Goal: Transaction & Acquisition: Purchase product/service

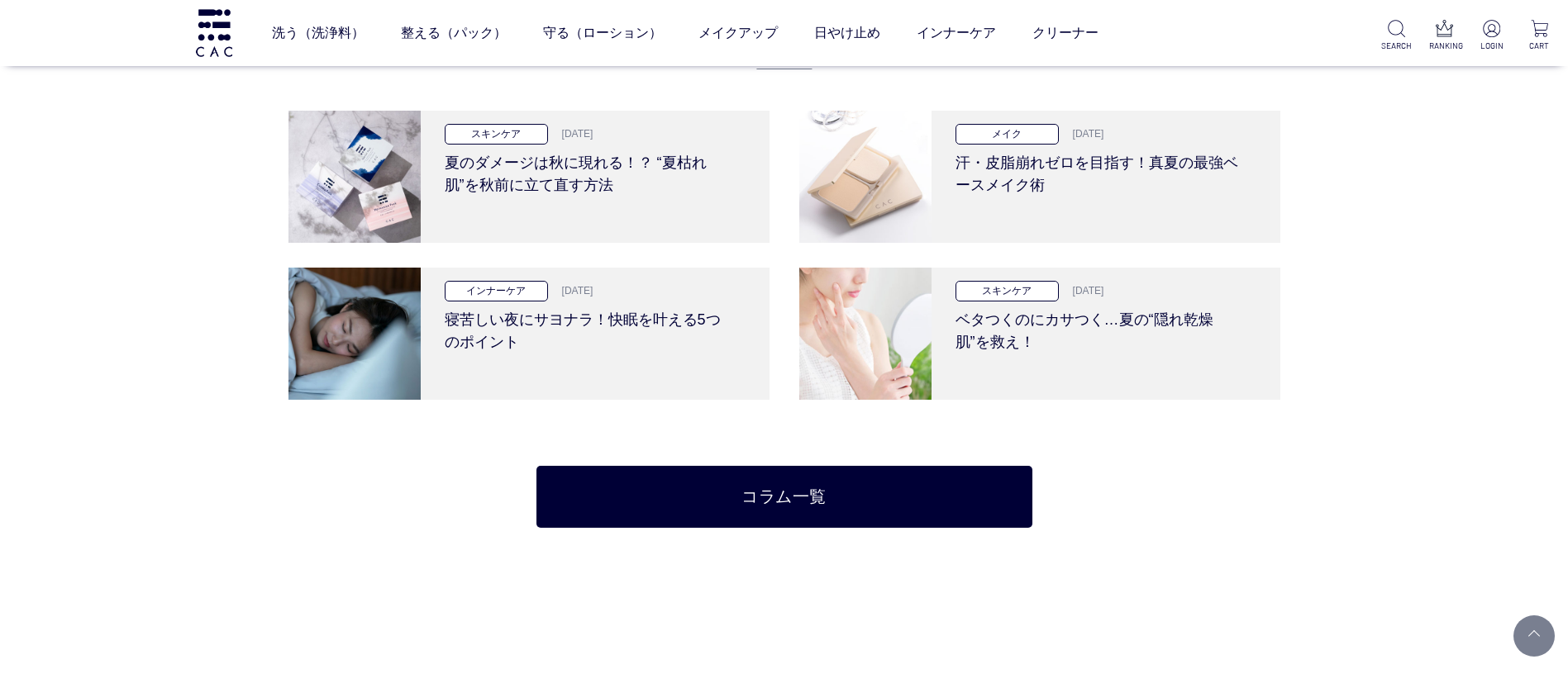
scroll to position [3469, 0]
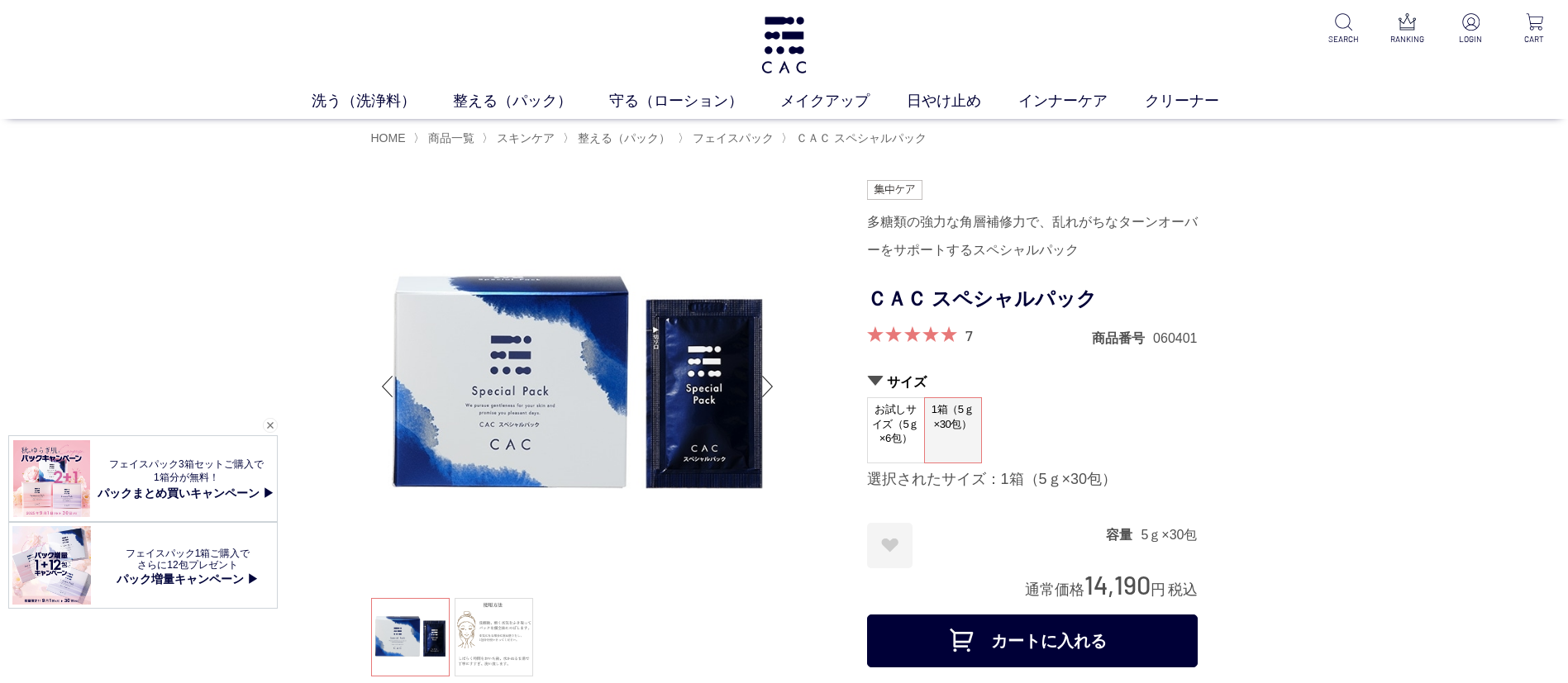
click at [268, 430] on div "閉じる" at bounding box center [270, 425] width 15 height 15
